Goal: Information Seeking & Learning: Find specific fact

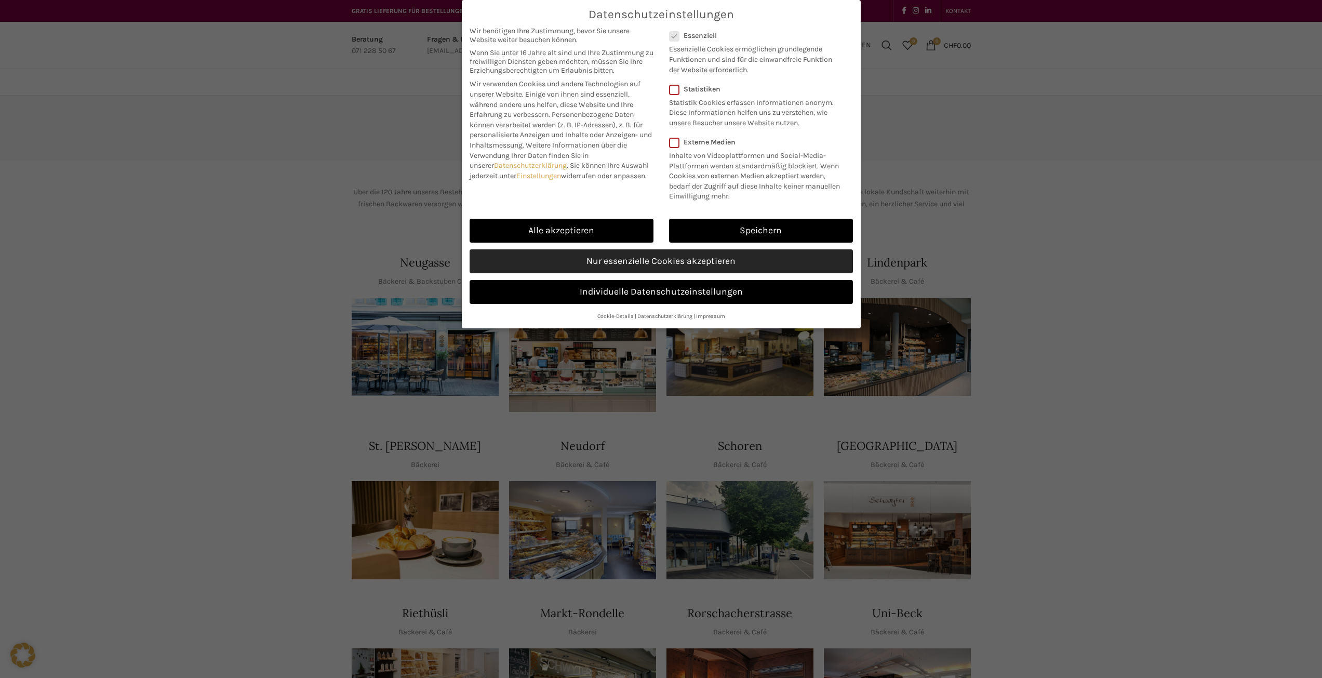
click at [655, 263] on link "Nur essenzielle Cookies akzeptieren" at bounding box center [661, 261] width 383 height 24
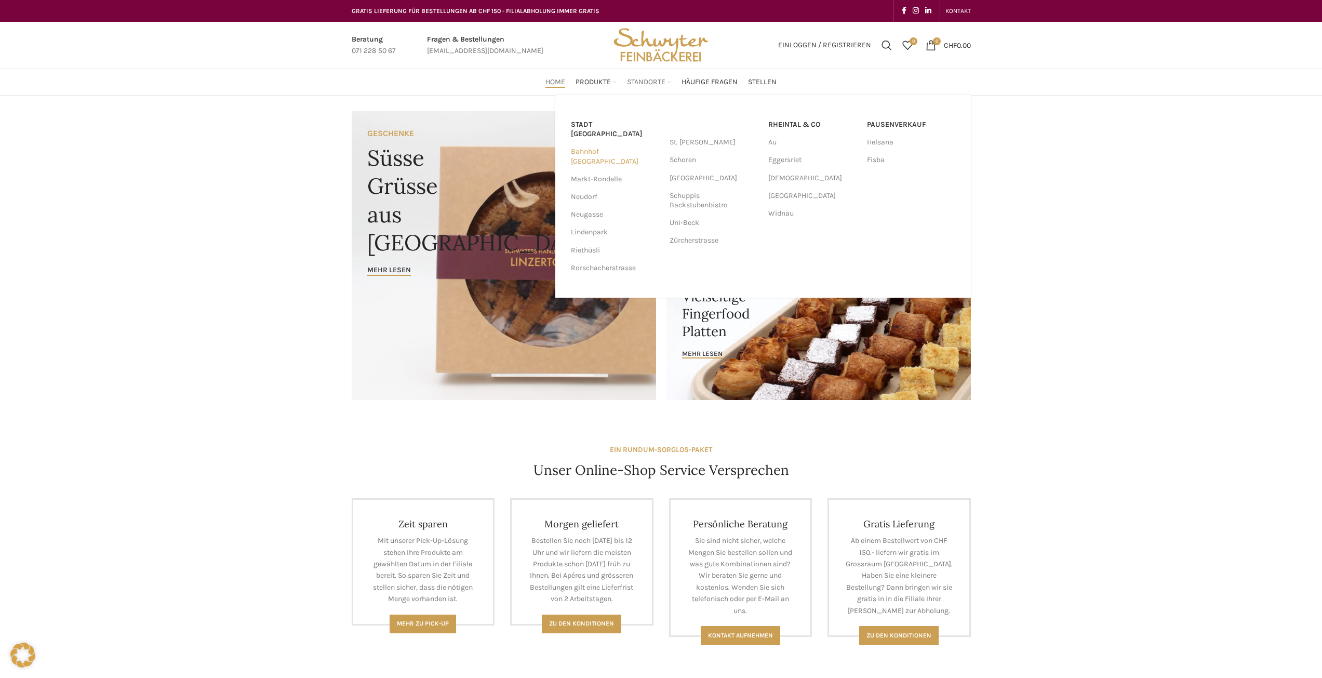
click at [599, 143] on link "Bahnhof [GEOGRAPHIC_DATA]" at bounding box center [615, 156] width 88 height 27
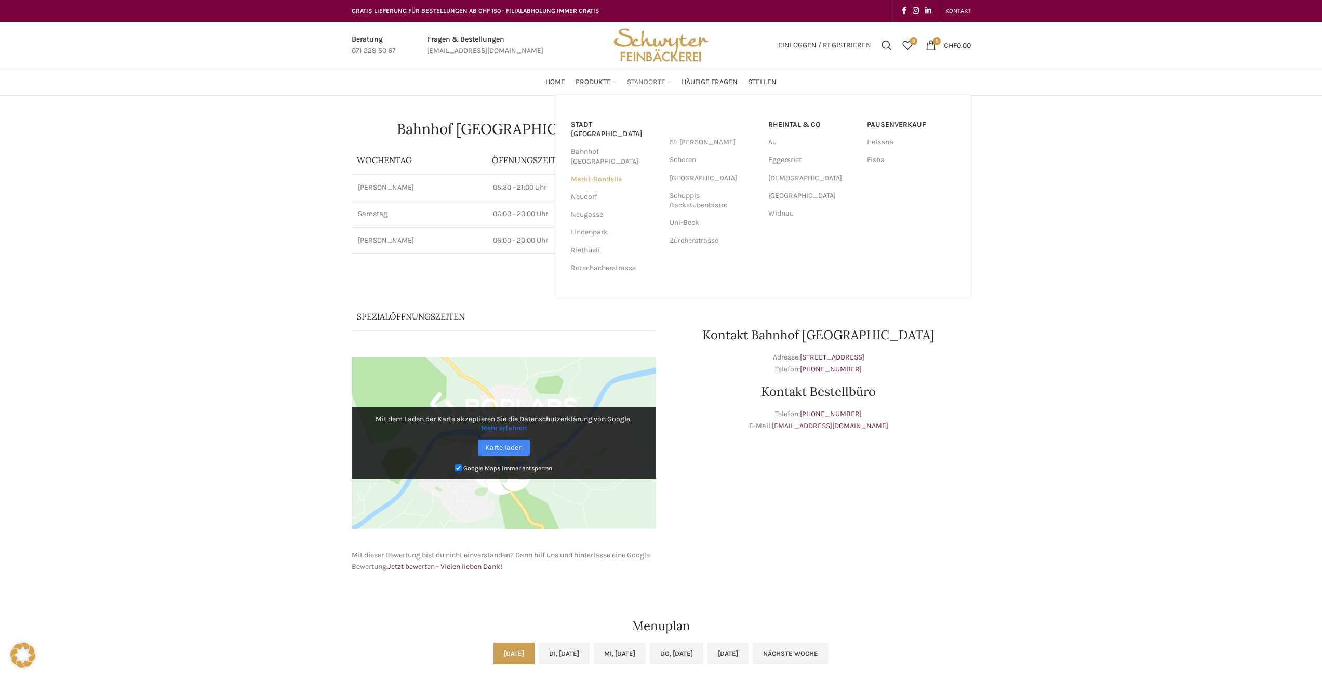
click at [597, 170] on link "Markt-Rondelle" at bounding box center [615, 179] width 88 height 18
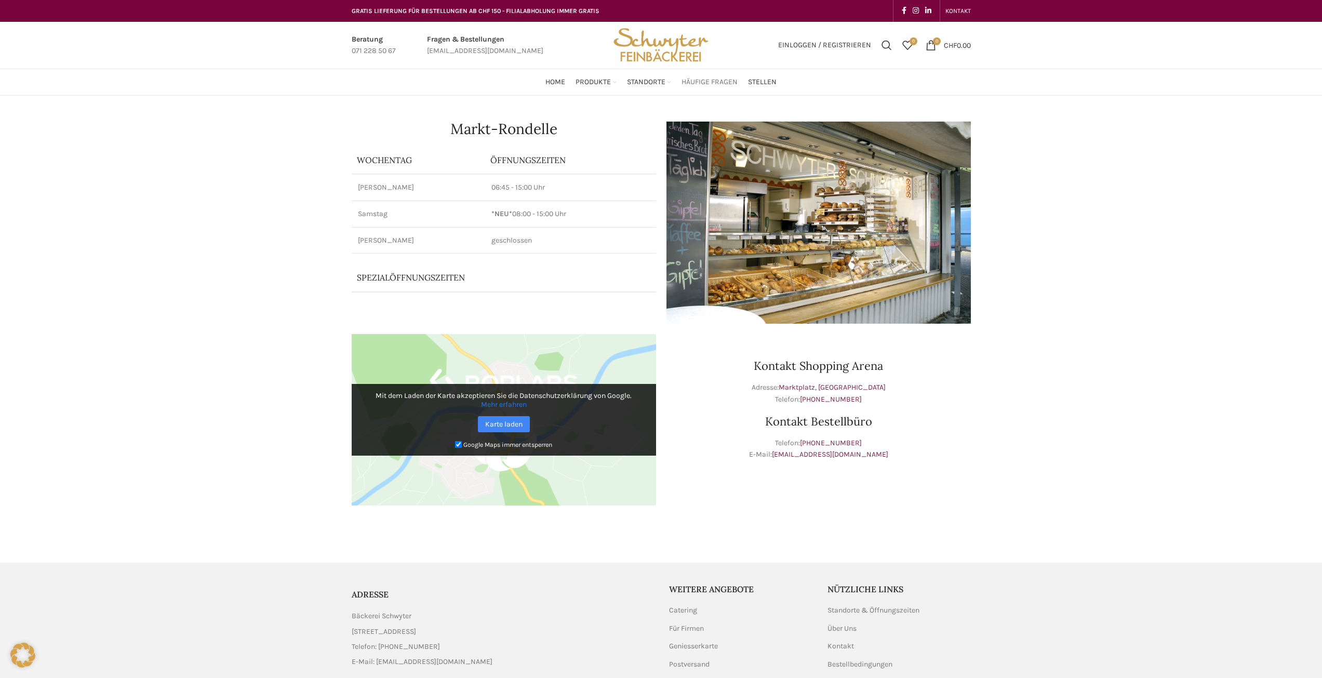
click at [719, 75] on link "Häufige Fragen" at bounding box center [710, 82] width 56 height 21
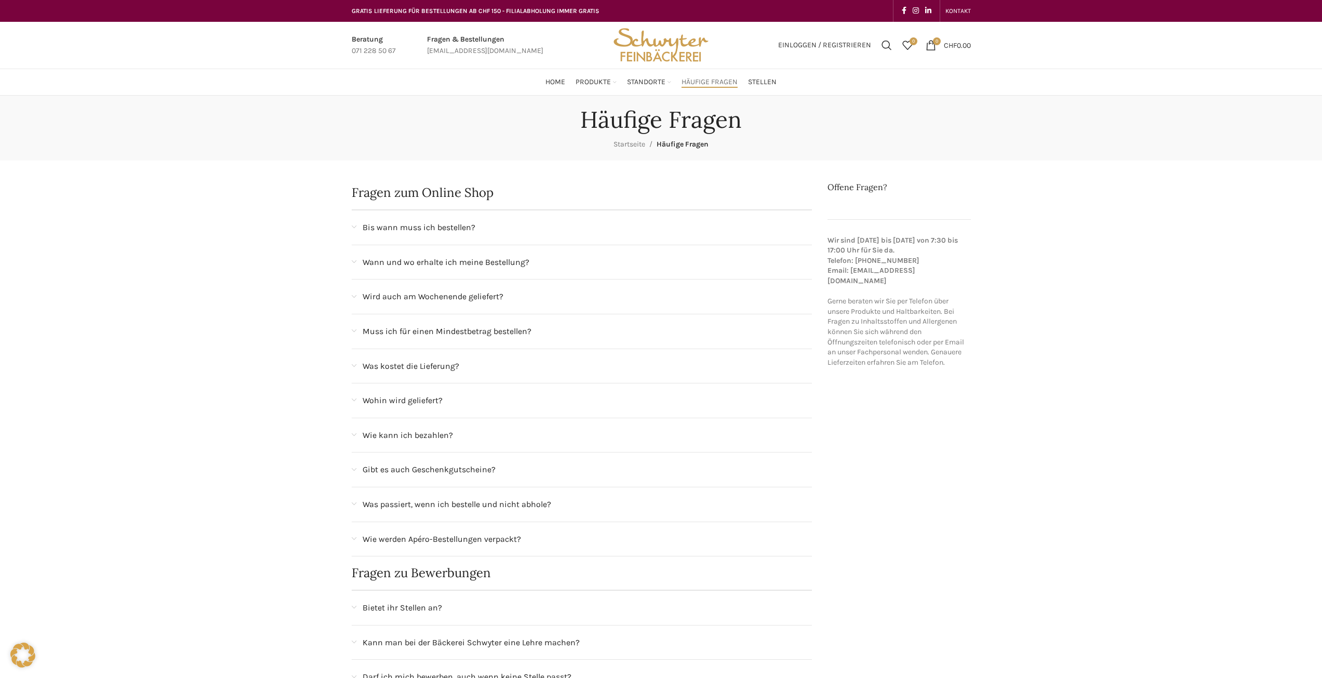
click at [396, 230] on span "Bis wann muss ich bestellen?" at bounding box center [419, 228] width 113 height 14
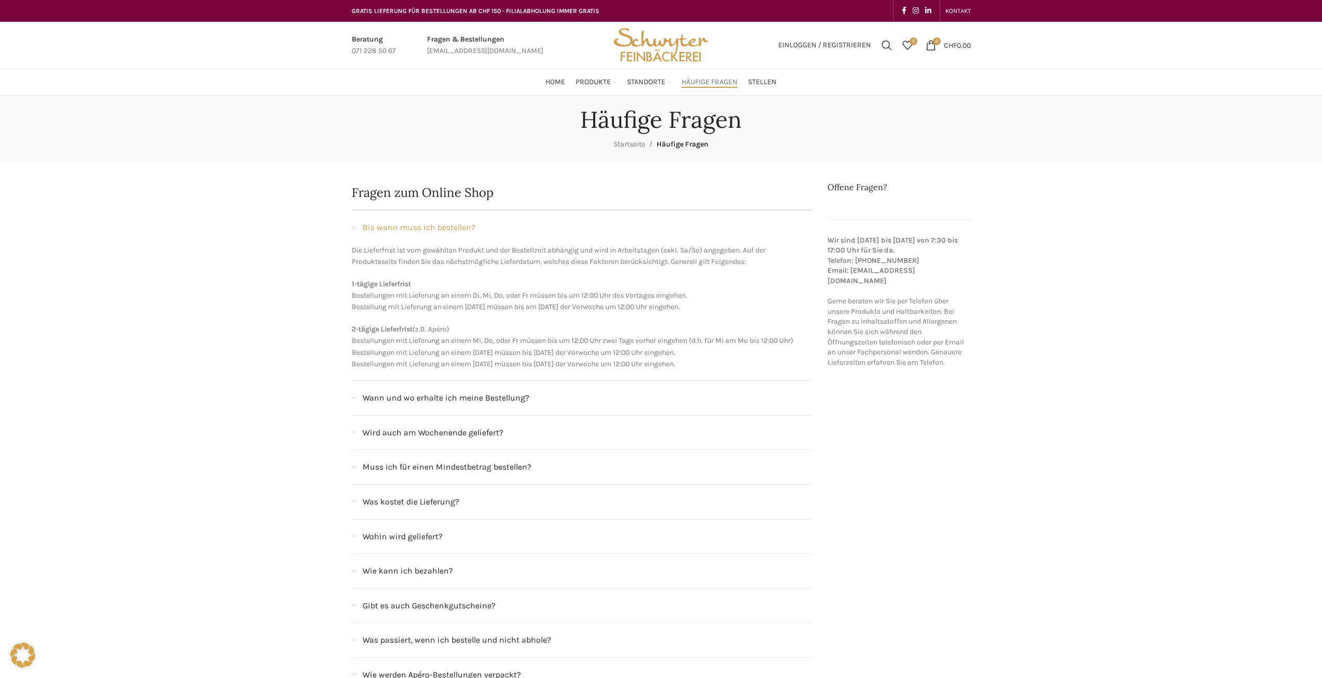
click at [396, 230] on span "Bis wann muss ich bestellen?" at bounding box center [419, 228] width 113 height 14
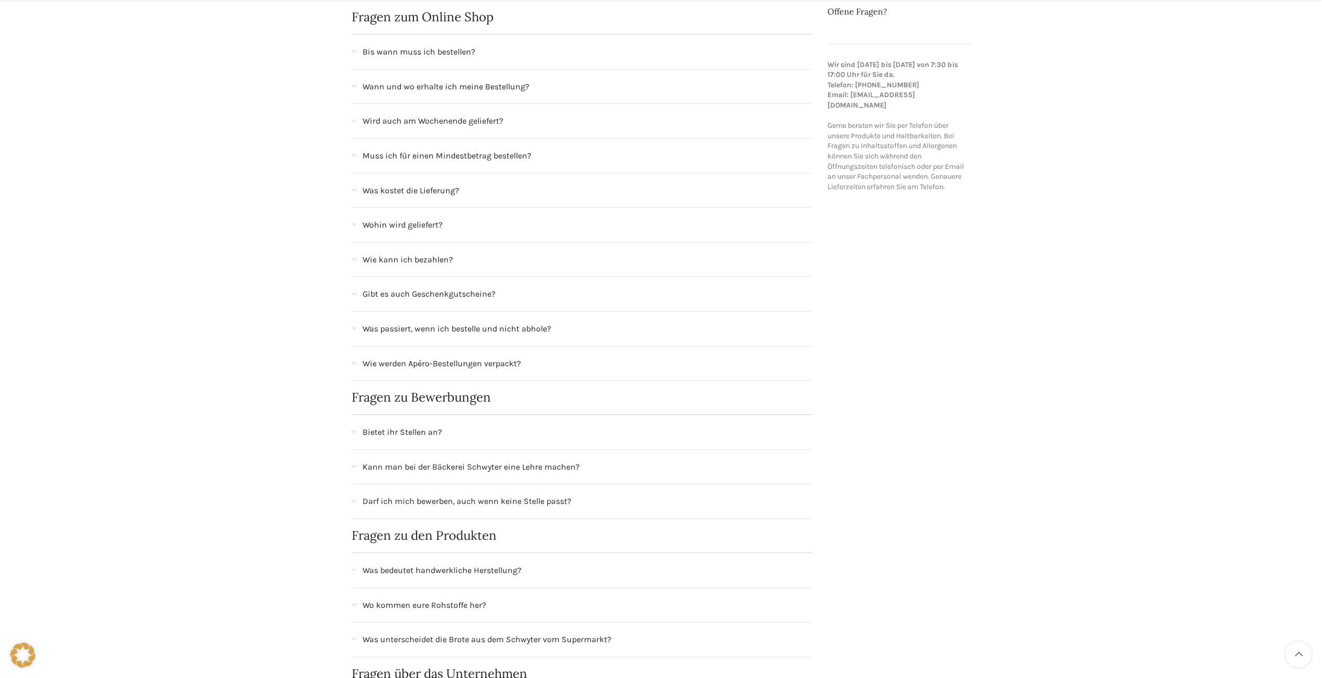
scroll to position [260, 0]
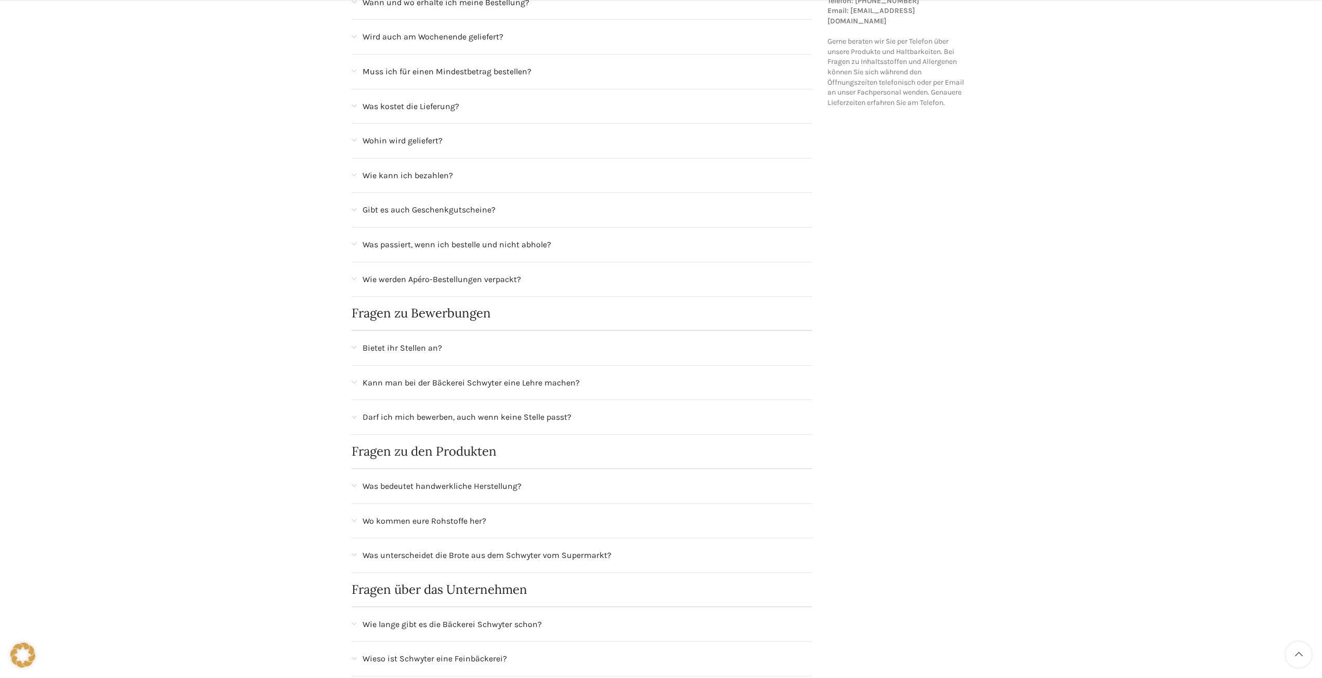
click at [412, 415] on span "Darf ich mich bewerben, auch wenn keine Stelle passt?" at bounding box center [467, 418] width 209 height 14
